Goal: Information Seeking & Learning: Learn about a topic

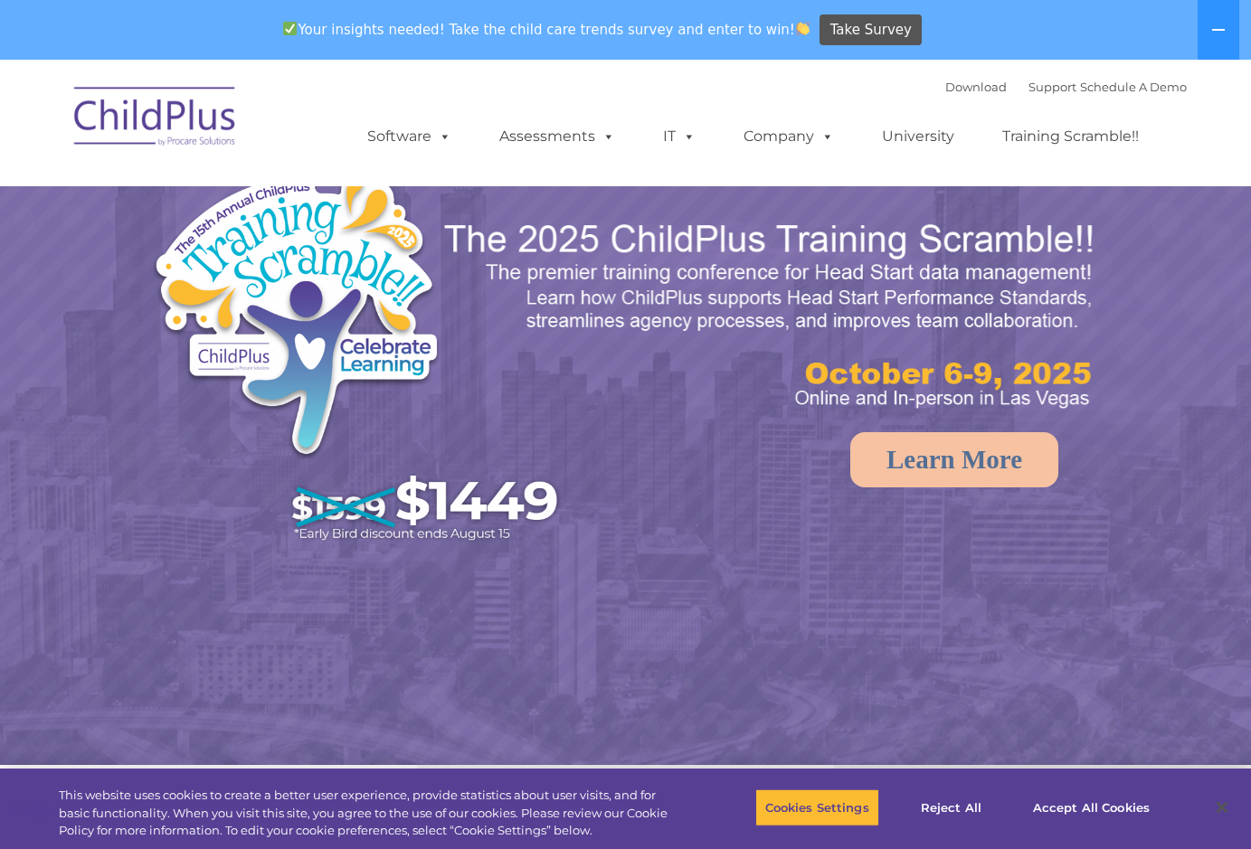
select select "MEDIUM"
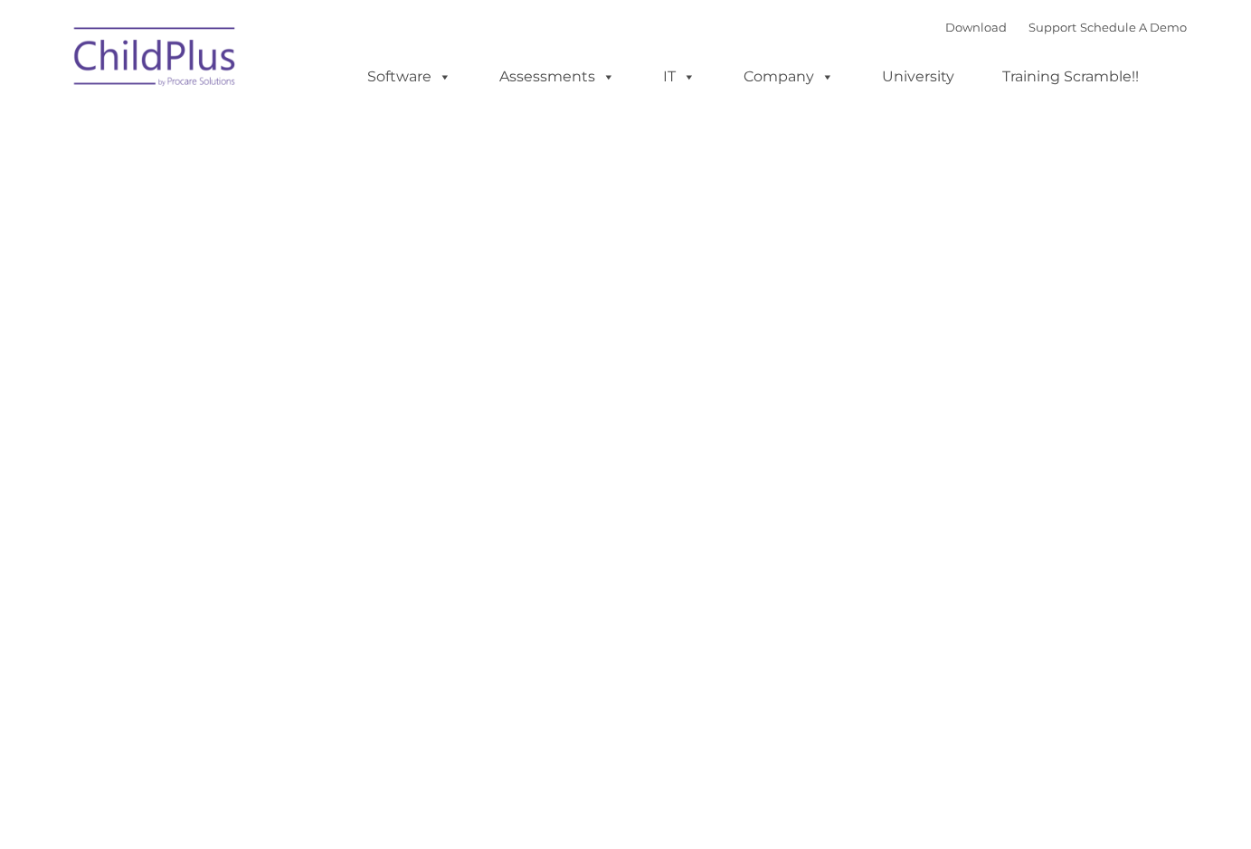
type input ""
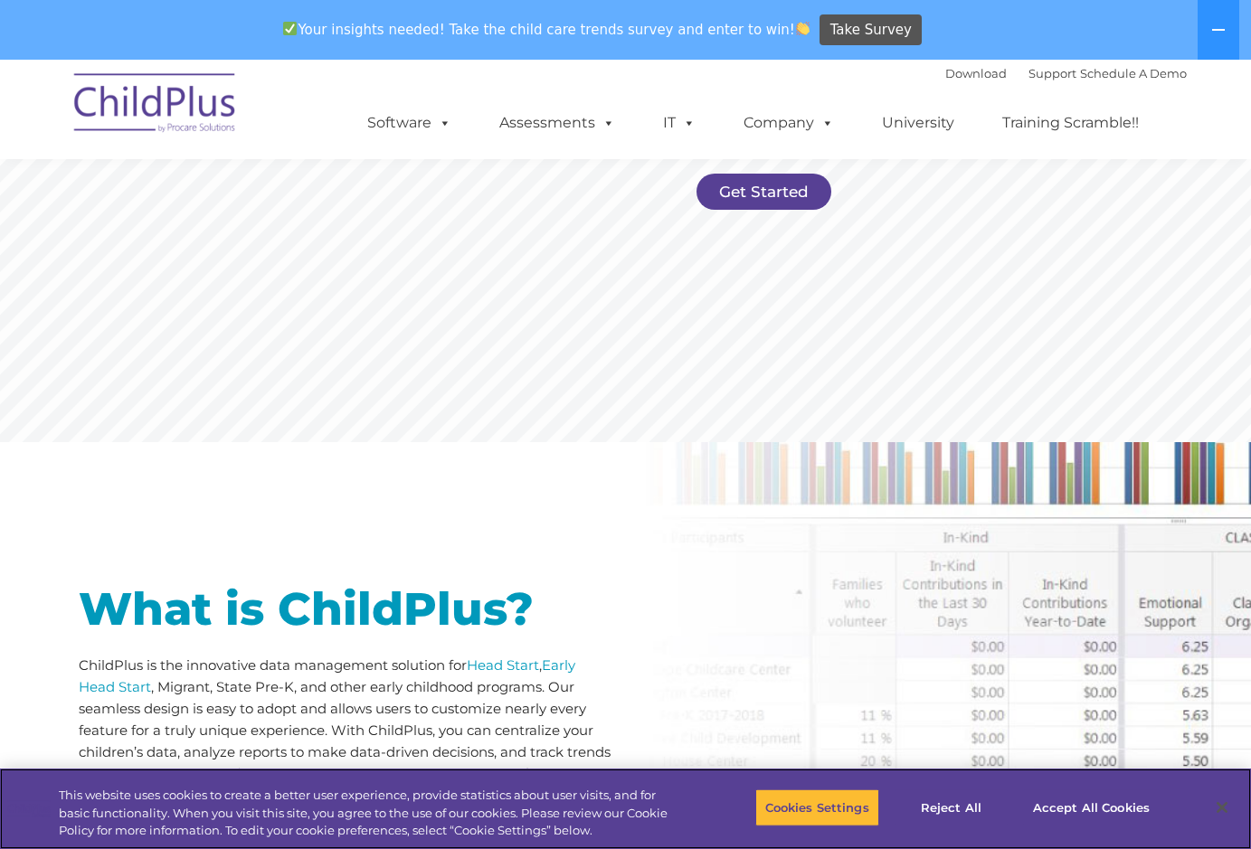
scroll to position [498, 0]
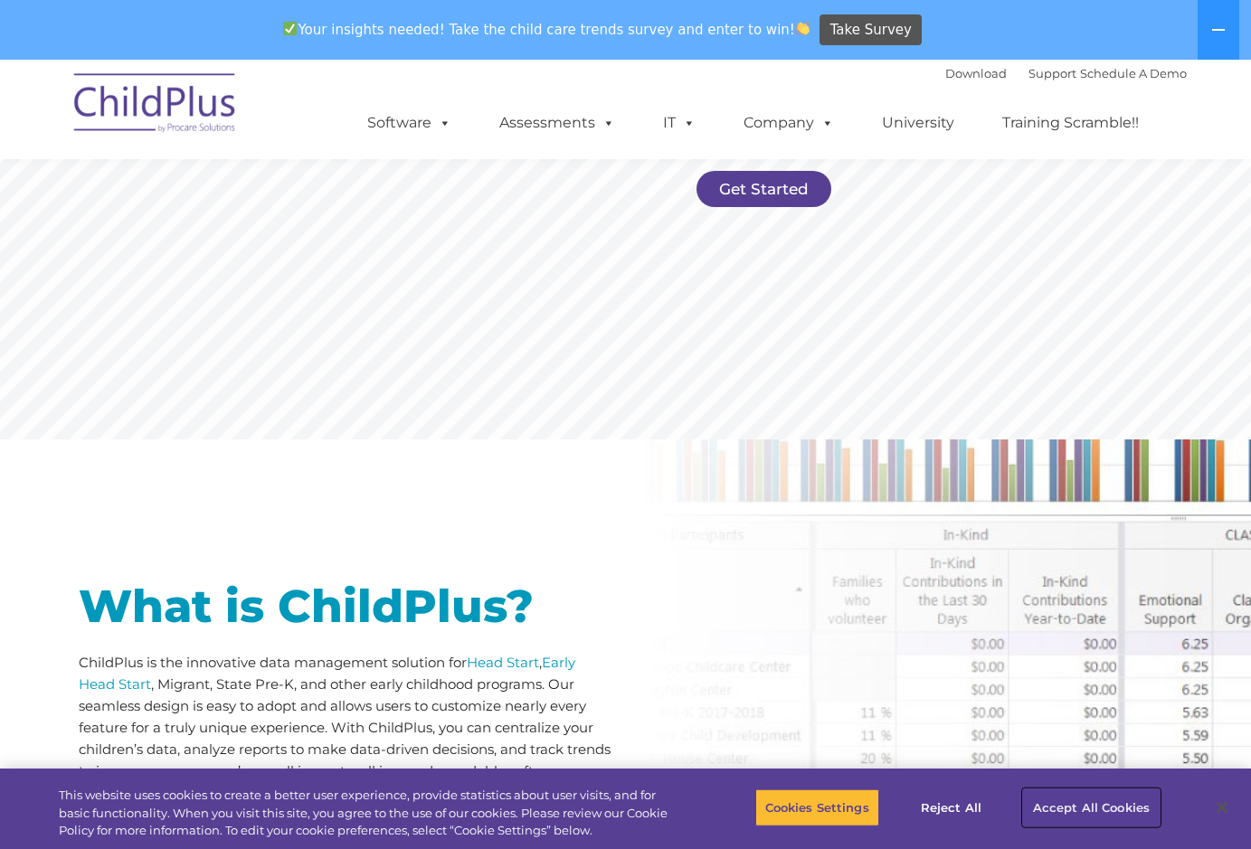
click at [1062, 807] on button "Accept All Cookies" at bounding box center [1091, 808] width 137 height 38
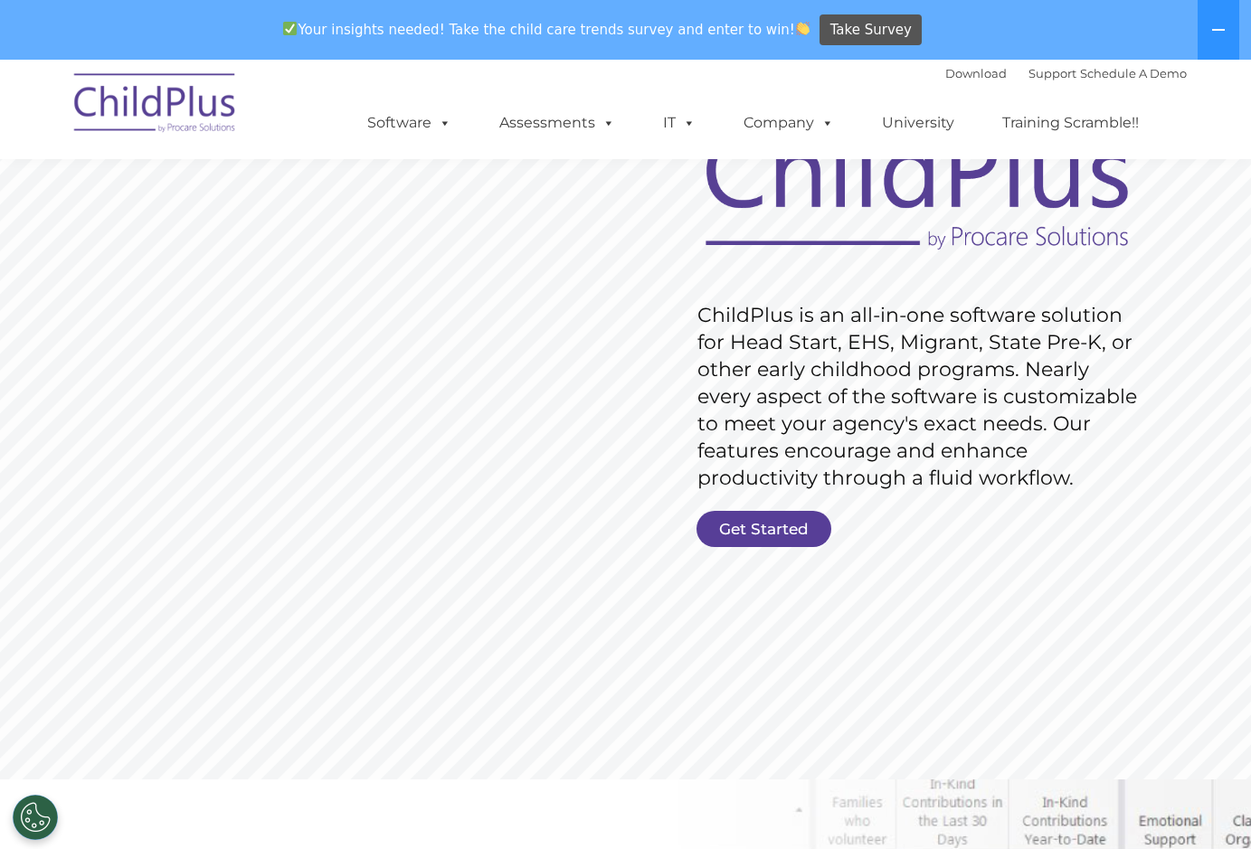
scroll to position [0, 0]
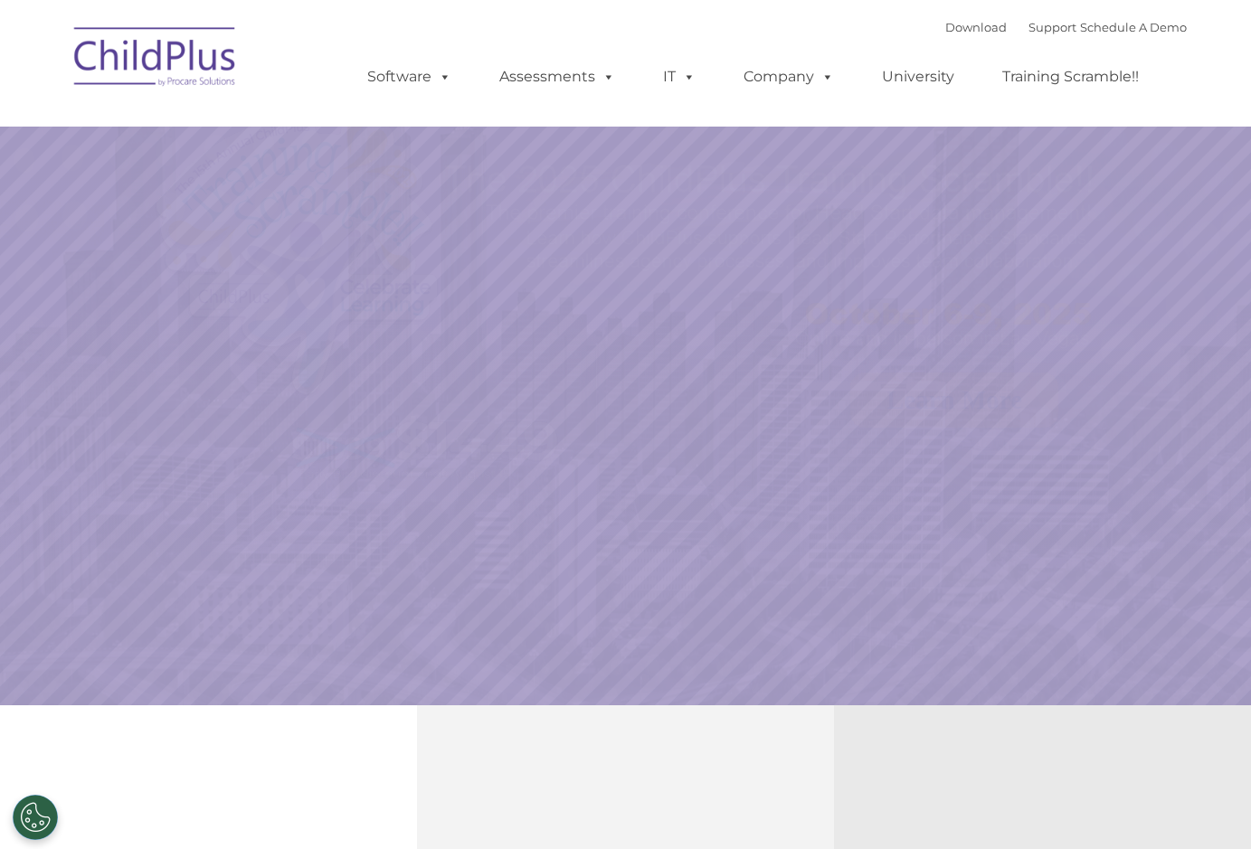
select select "MEDIUM"
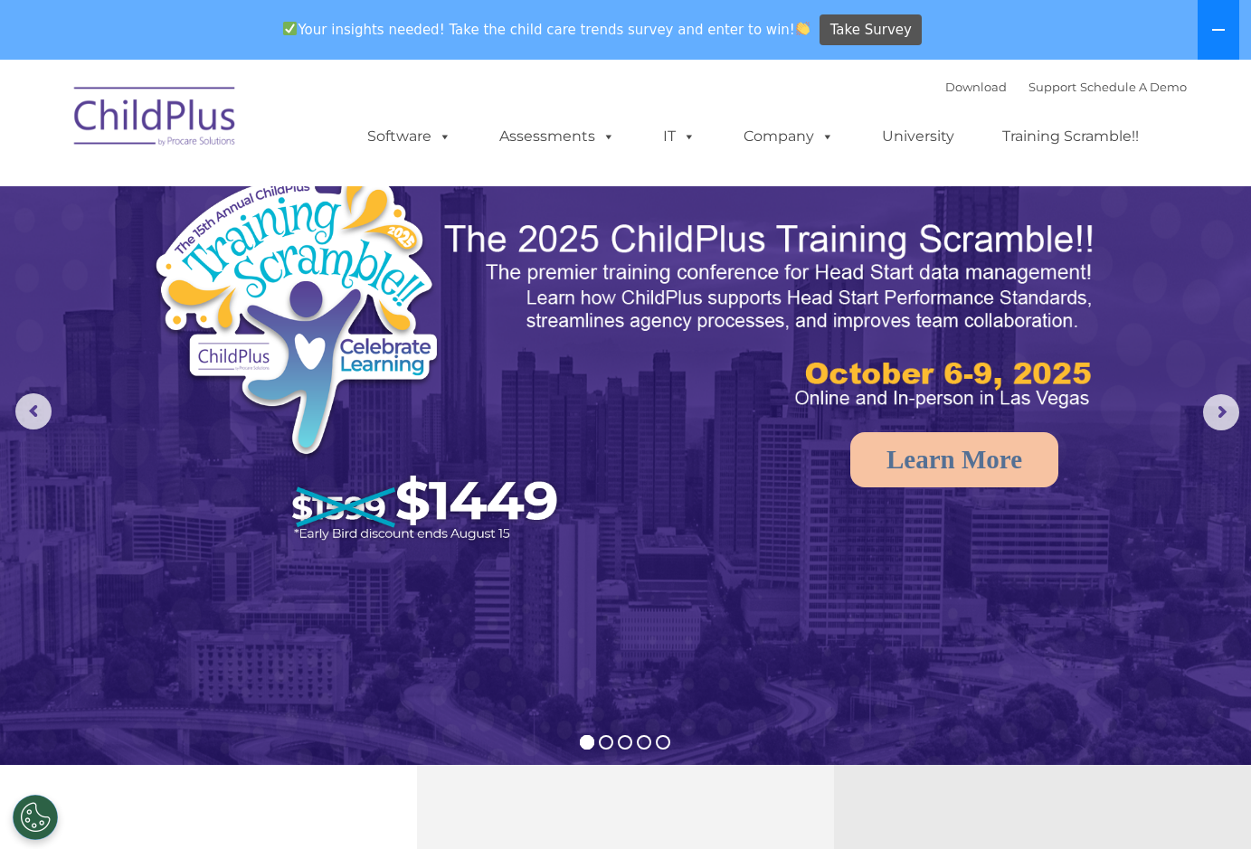
click at [1217, 29] on icon at bounding box center [1218, 30] width 13 height 2
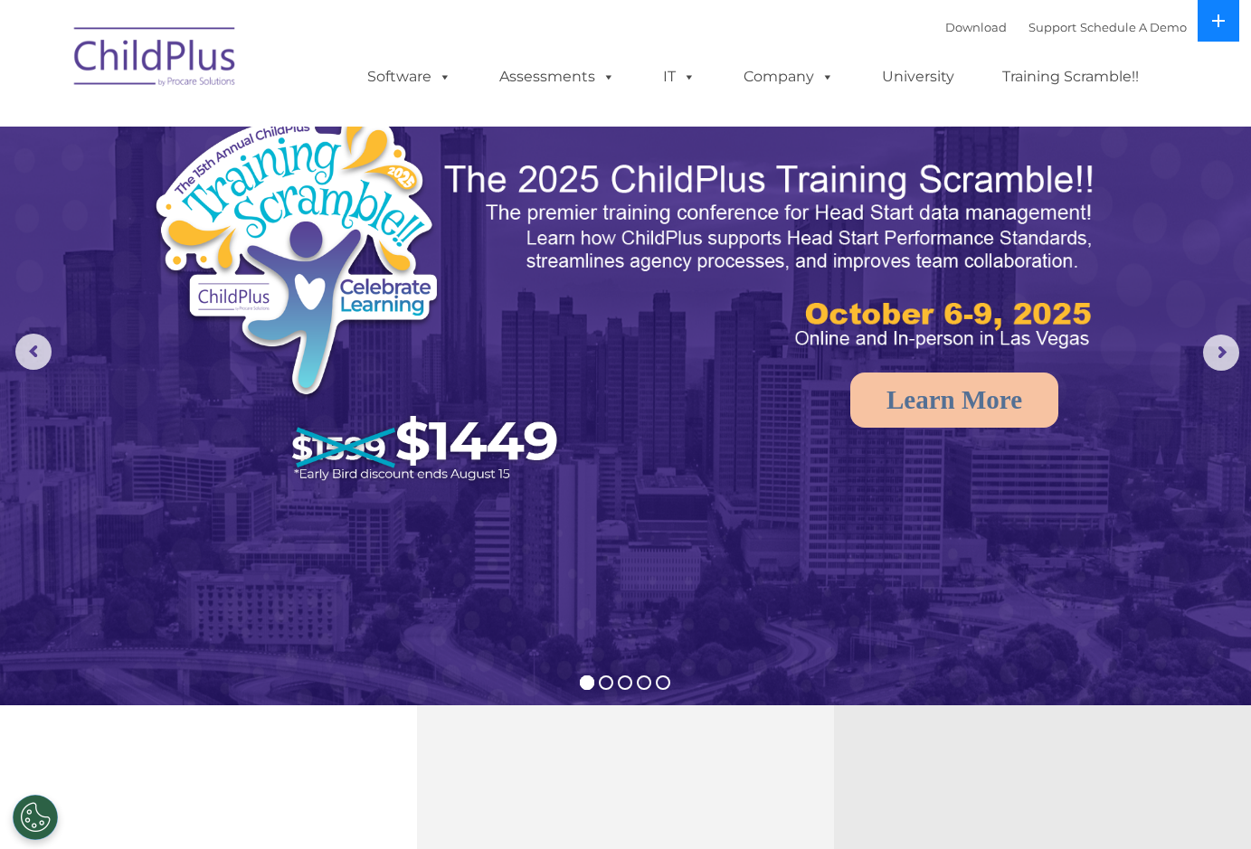
click at [1217, 29] on button at bounding box center [1219, 21] width 42 height 42
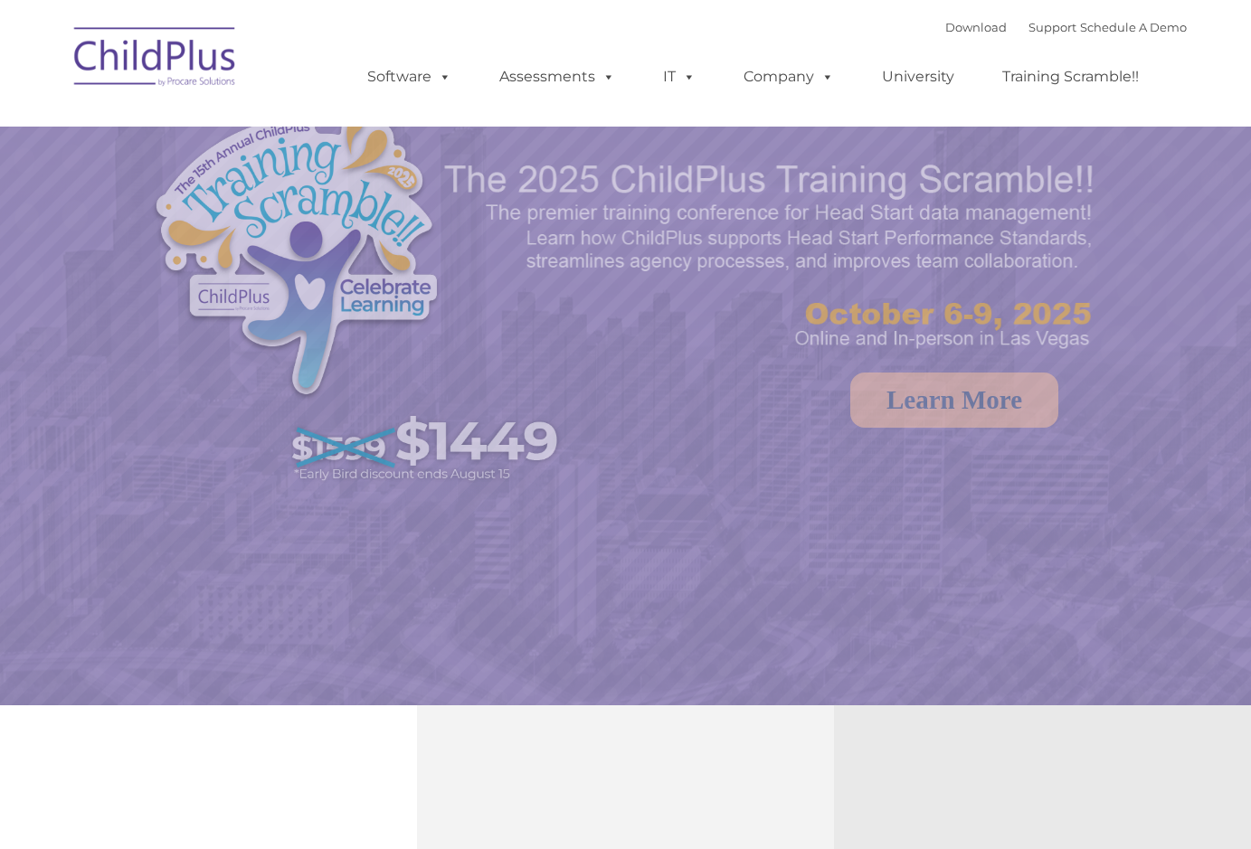
select select "MEDIUM"
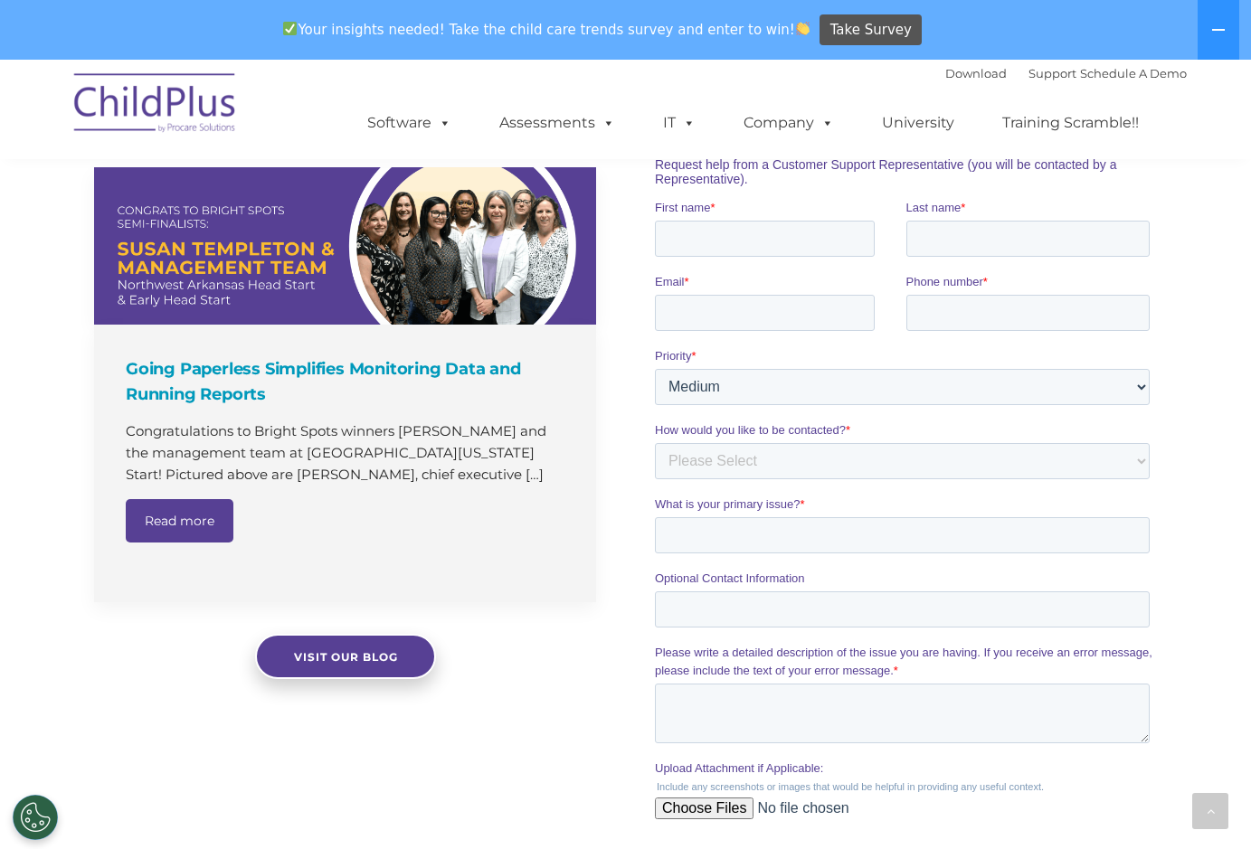
scroll to position [1908, 0]
